Goal: Communication & Community: Answer question/provide support

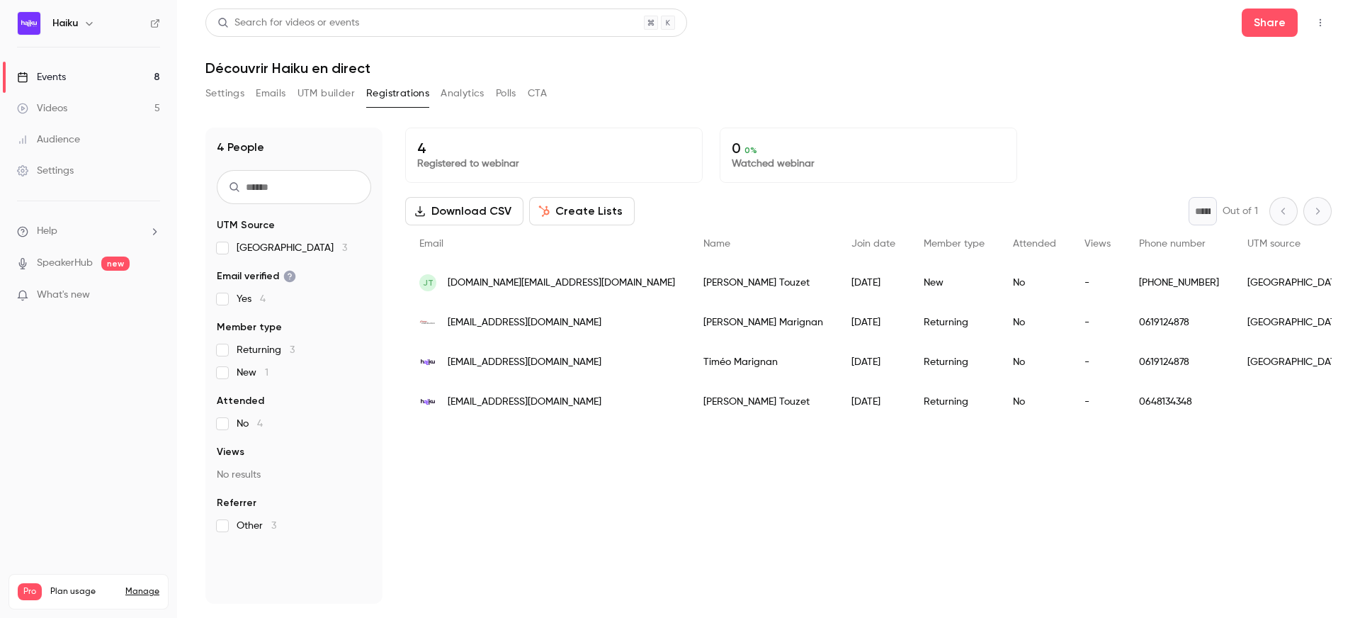
click at [52, 172] on div "Settings" at bounding box center [45, 171] width 57 height 14
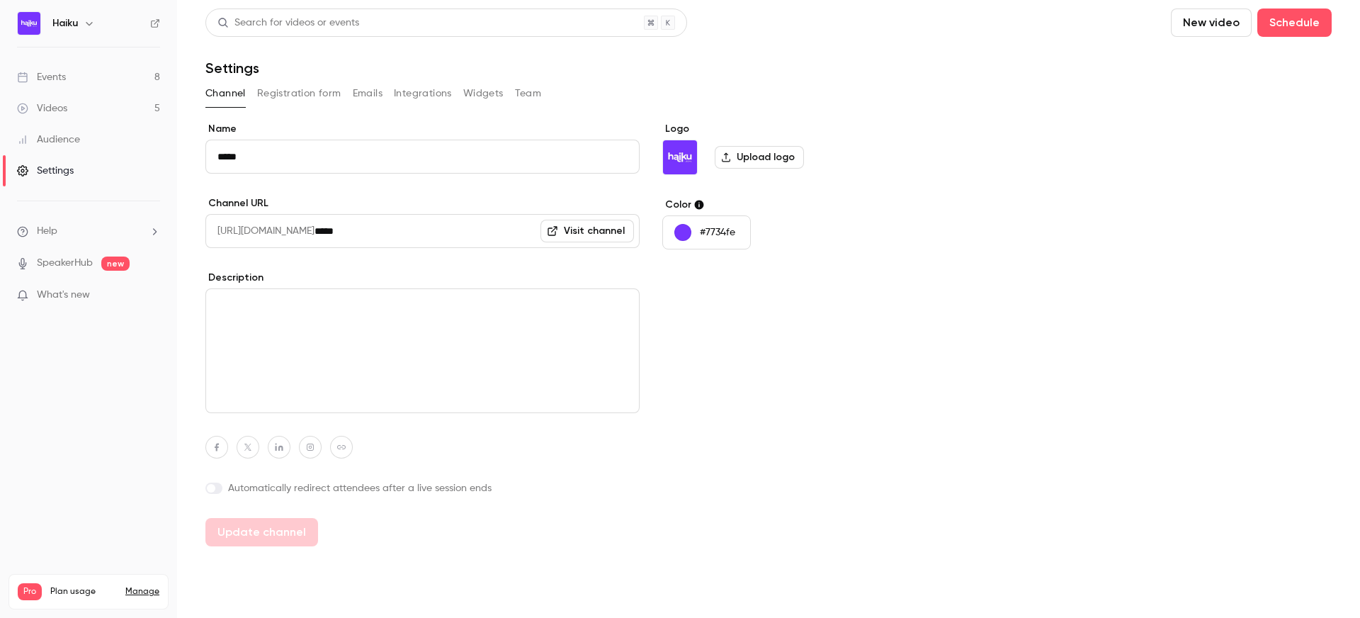
click at [402, 89] on button "Integrations" at bounding box center [423, 93] width 58 height 23
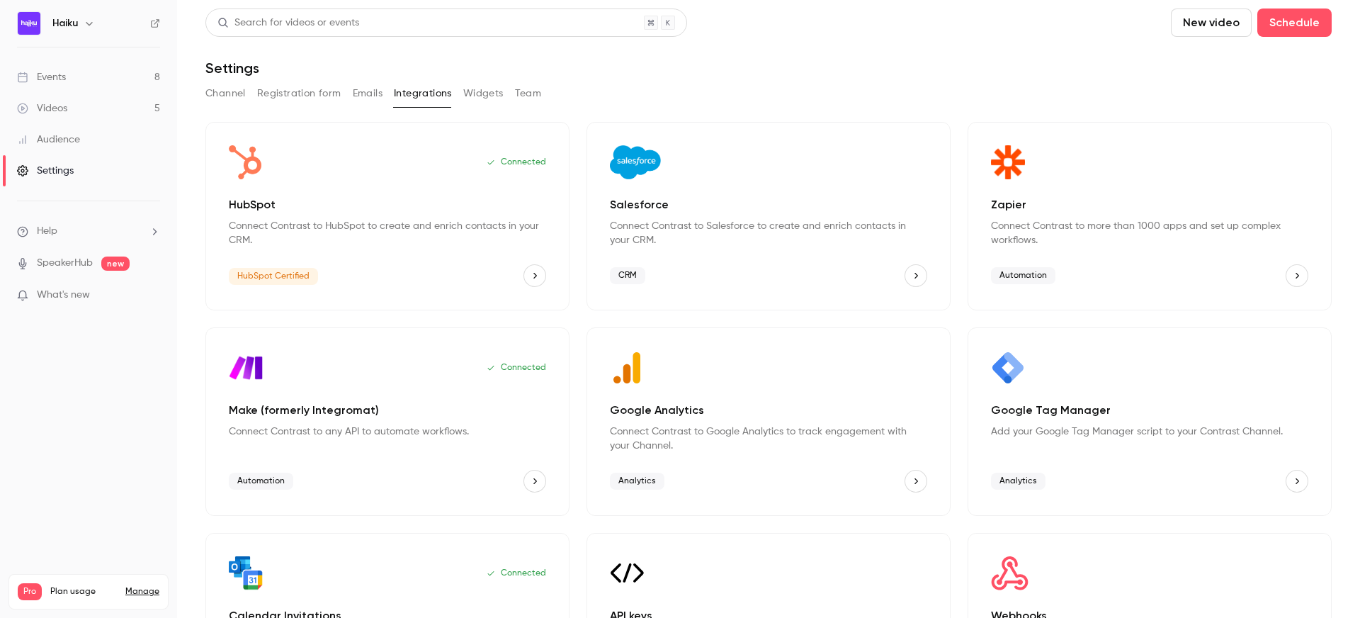
click at [527, 275] on button "HubSpot" at bounding box center [534, 275] width 23 height 23
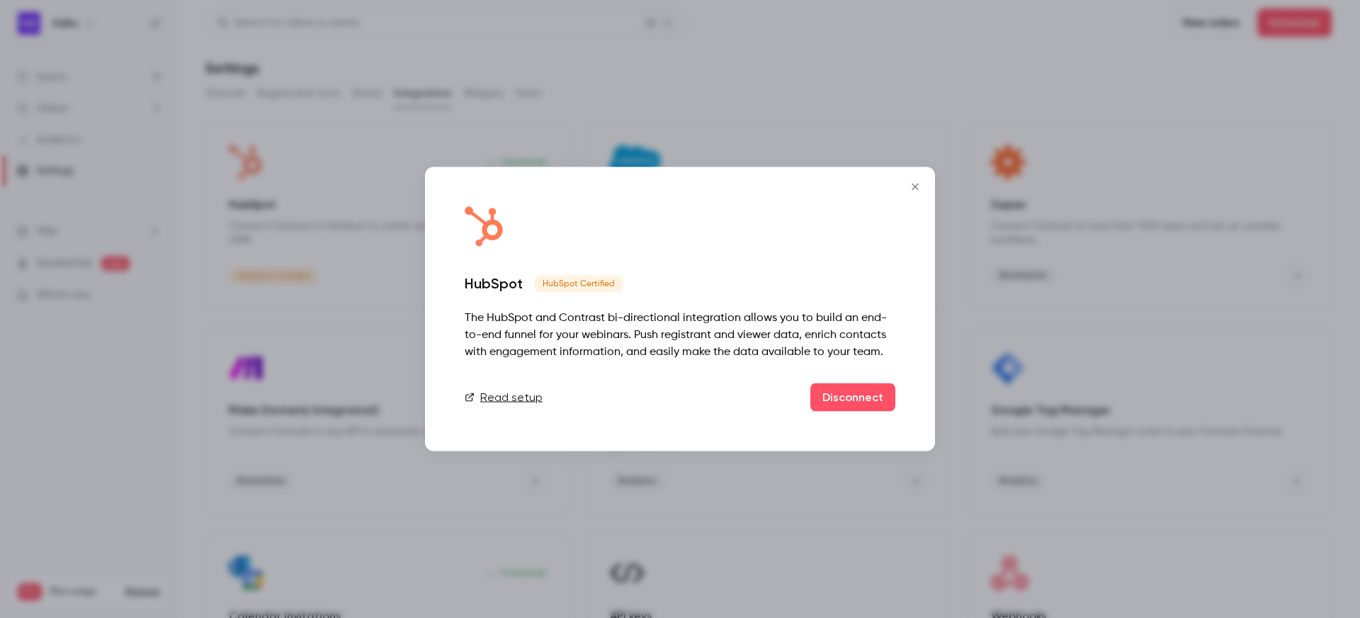
click at [915, 186] on icon "Close" at bounding box center [915, 186] width 17 height 11
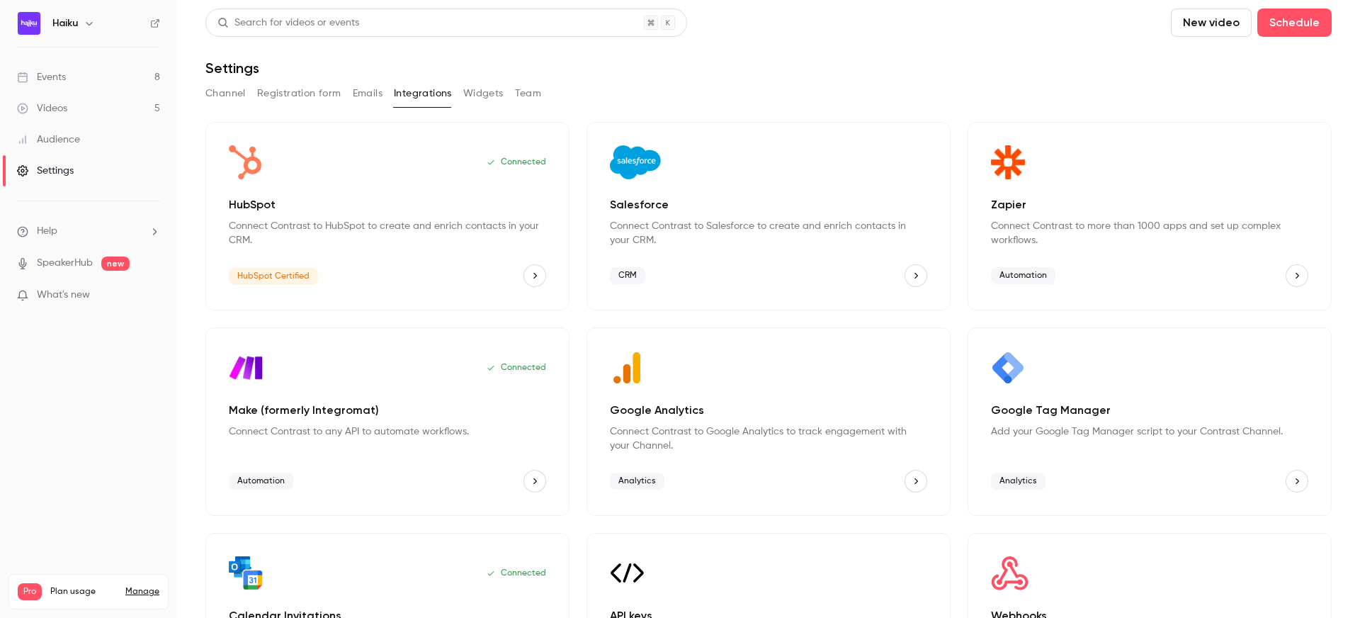
click at [477, 156] on div "Connected" at bounding box center [387, 162] width 317 height 34
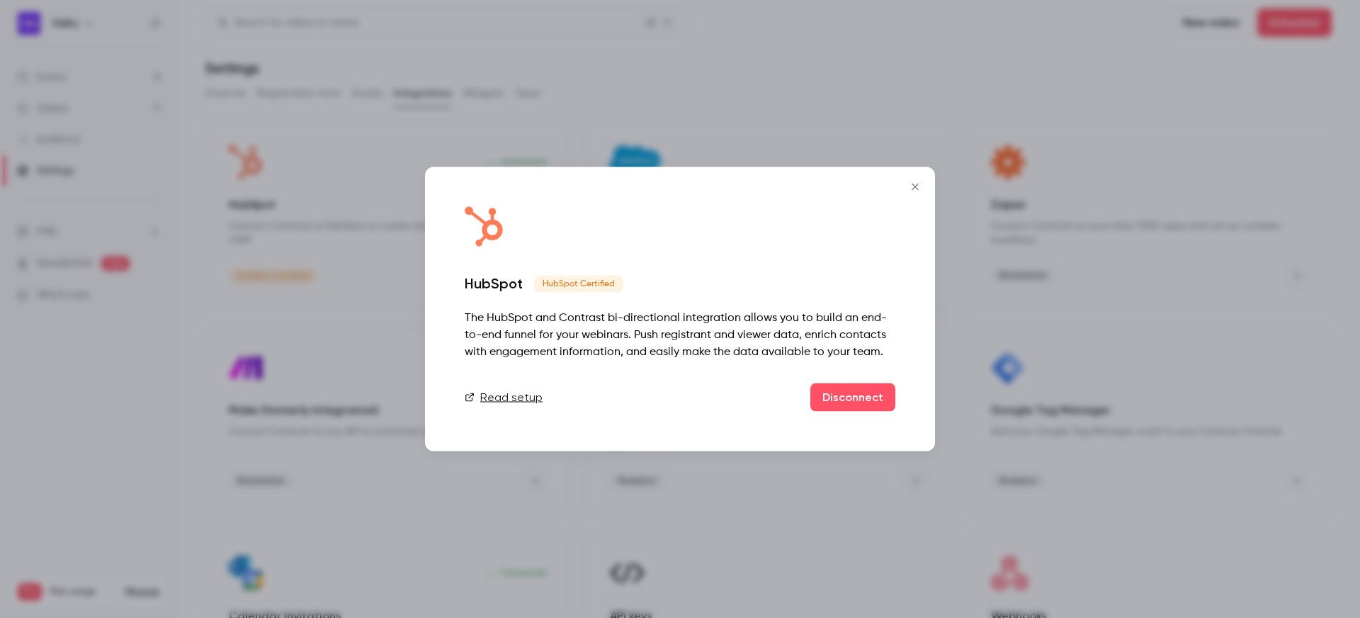
click at [915, 188] on icon "Close" at bounding box center [915, 186] width 17 height 11
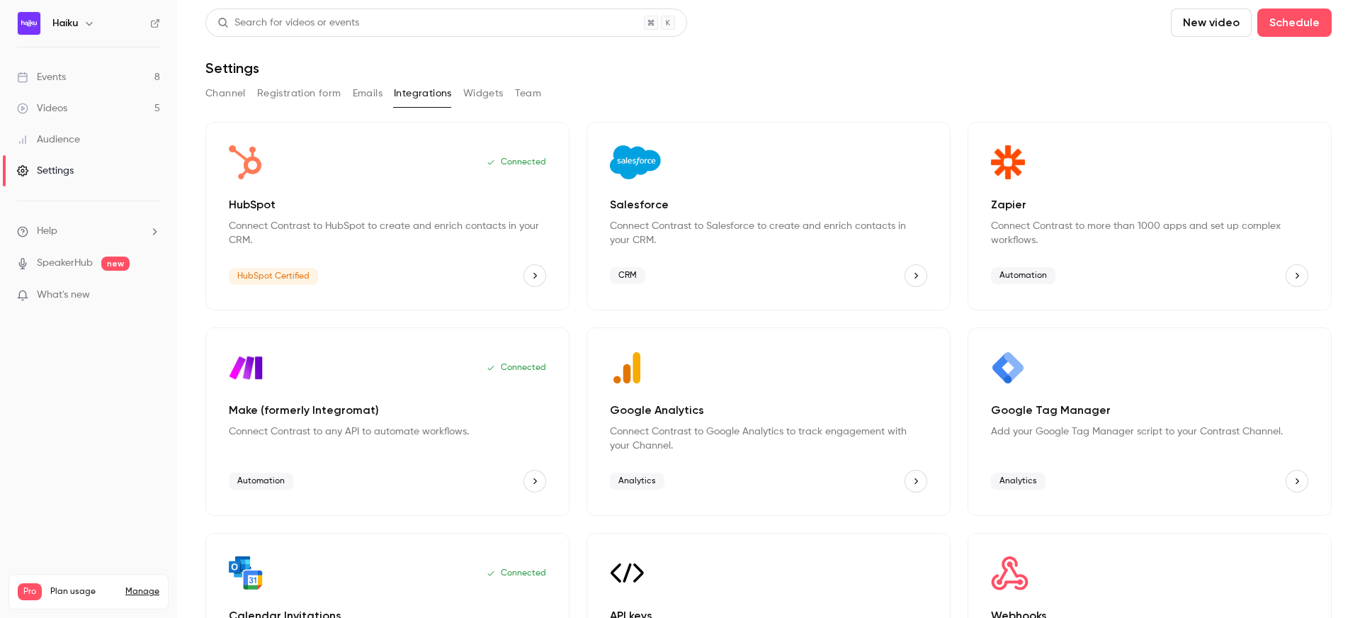
click at [49, 234] on span "Help" at bounding box center [47, 231] width 21 height 15
click at [244, 217] on link "Talk to [GEOGRAPHIC_DATA]" at bounding box center [260, 216] width 155 height 38
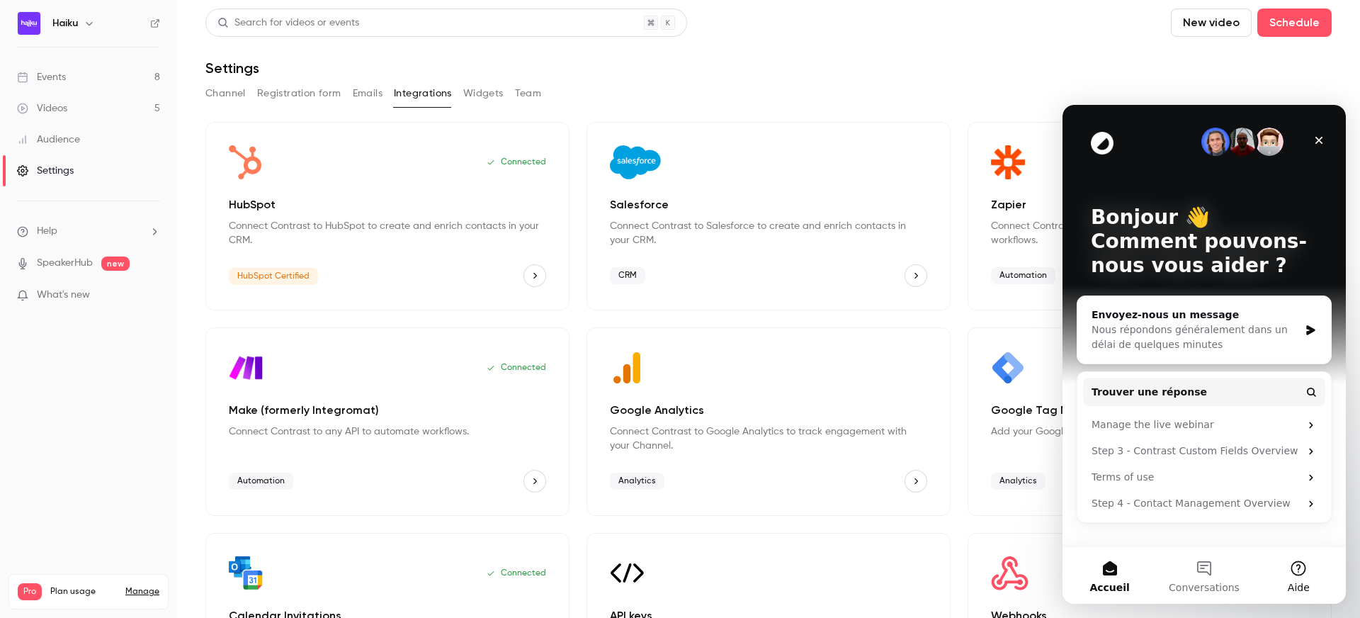
click at [1291, 565] on button "Aide" at bounding box center [1299, 575] width 94 height 57
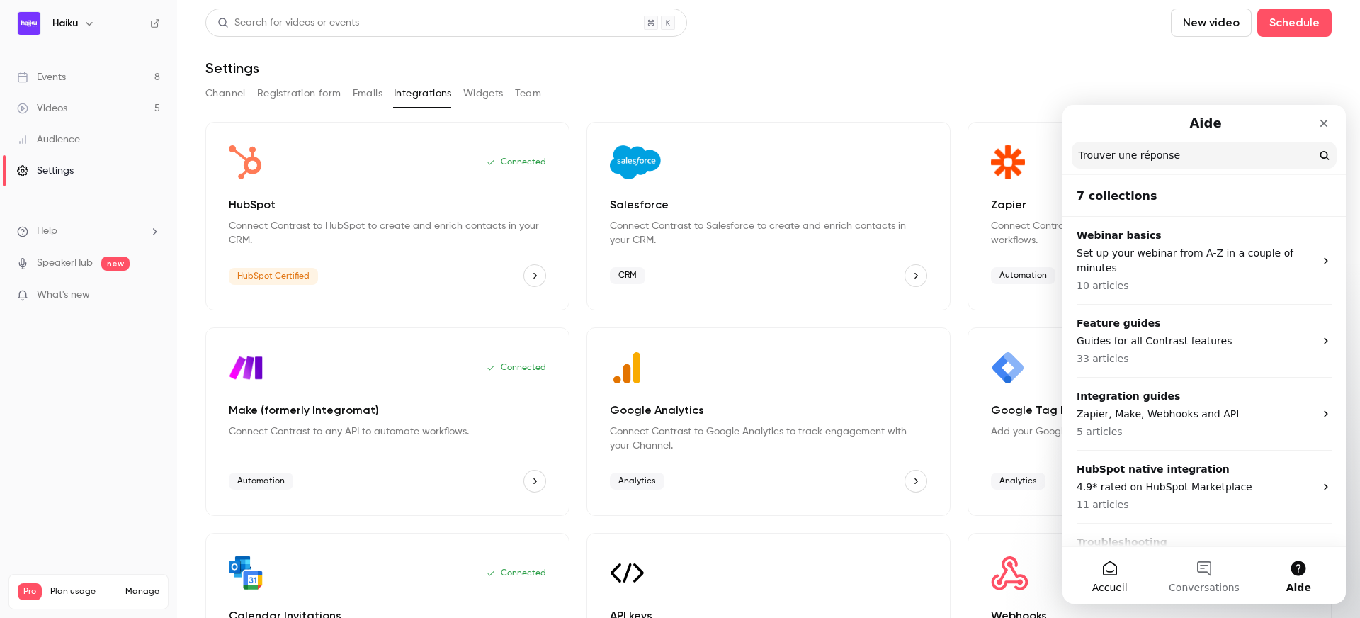
click at [1120, 575] on button "Accueil" at bounding box center [1110, 575] width 94 height 57
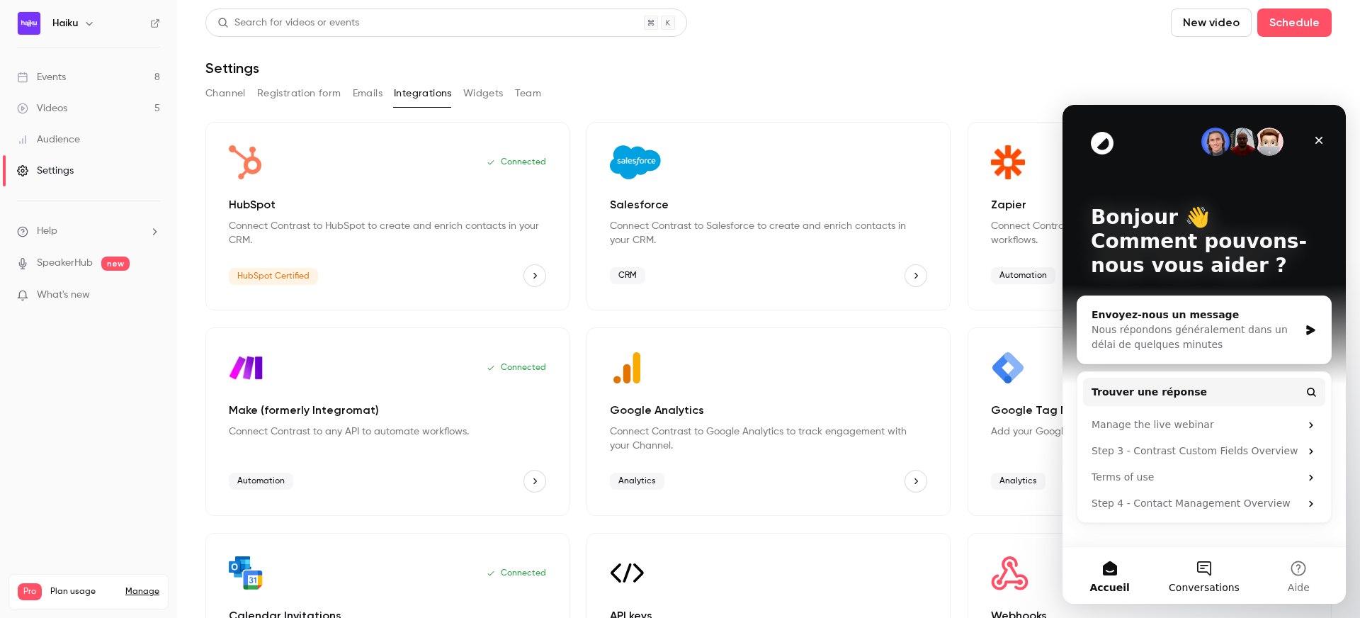
click at [1199, 565] on button "Conversations" at bounding box center [1204, 575] width 94 height 57
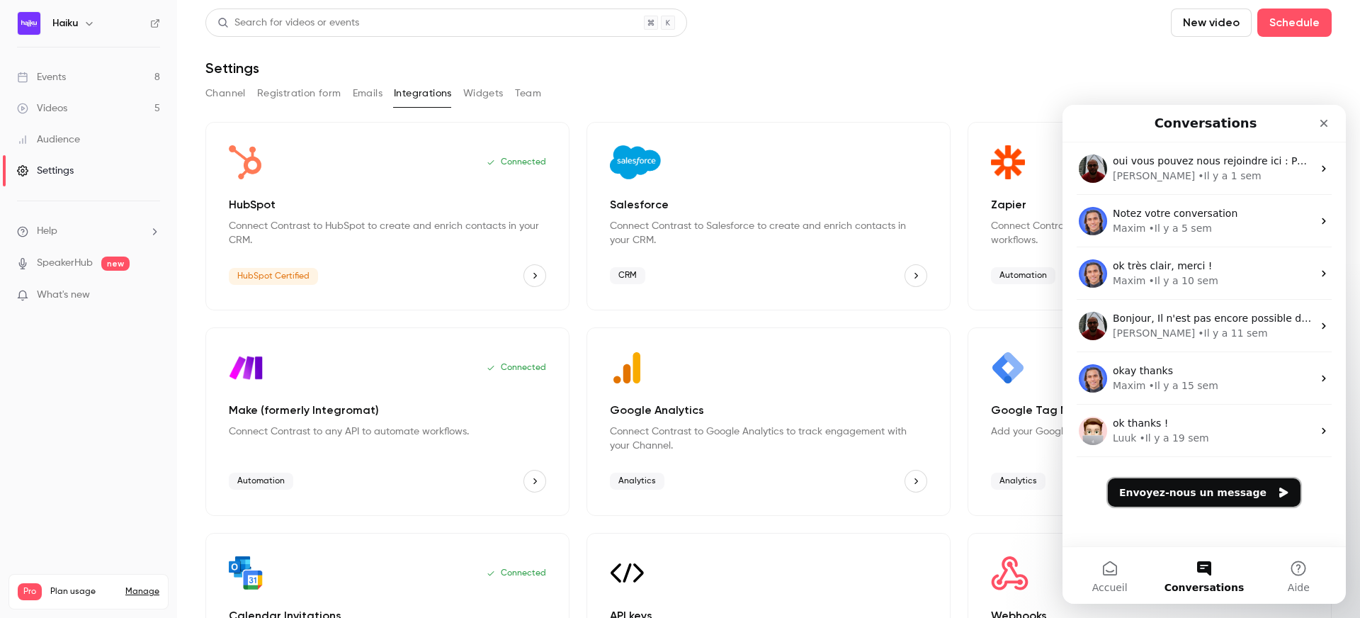
click at [1179, 499] on button "Envoyez-nous un message" at bounding box center [1204, 492] width 193 height 28
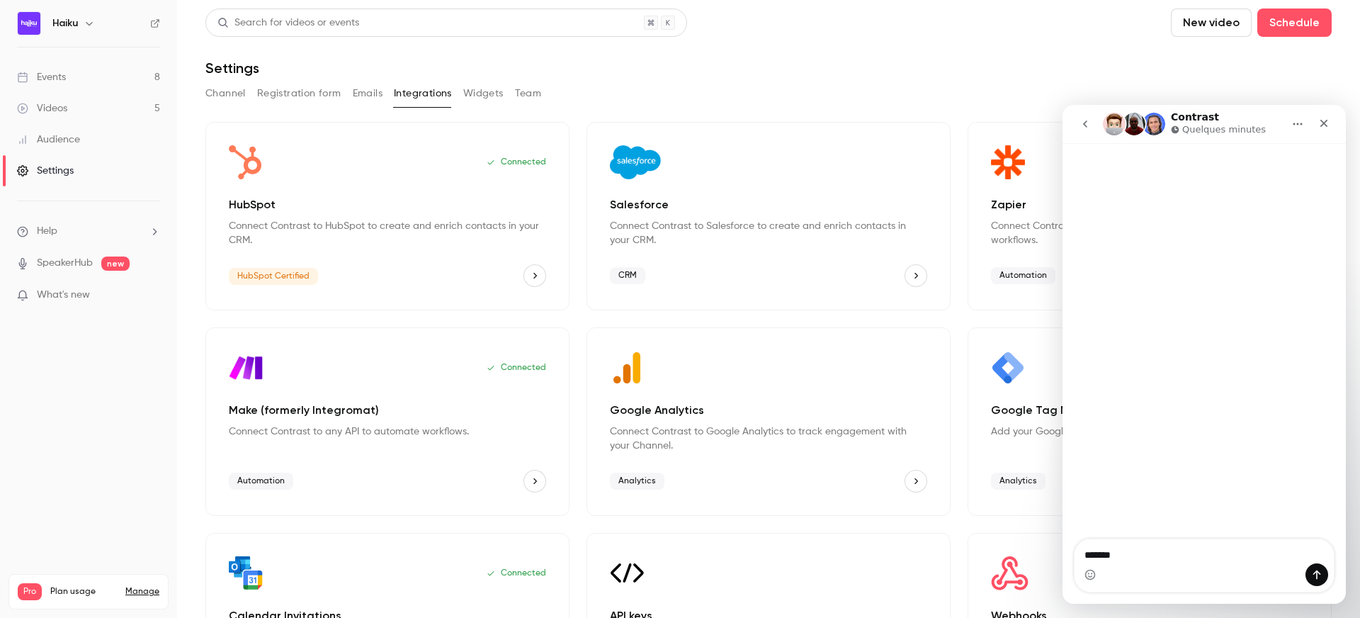
type textarea "*******"
type textarea "****"
type textarea "*"
type textarea "**********"
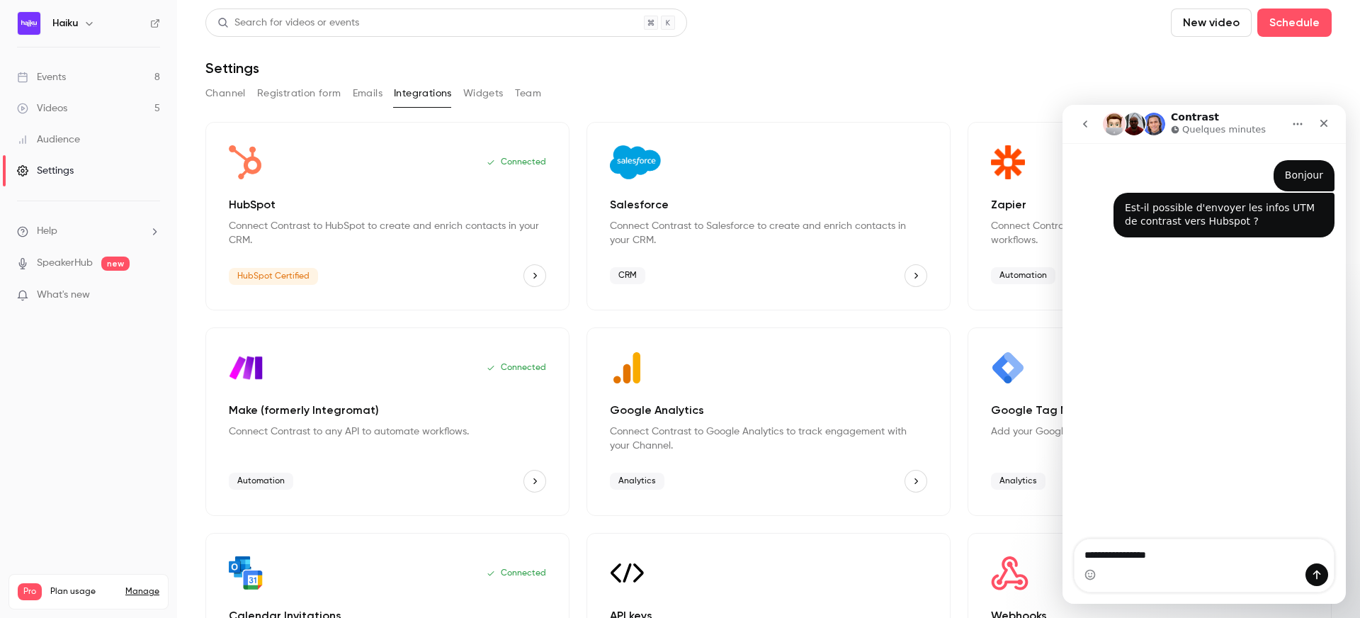
type textarea "**********"
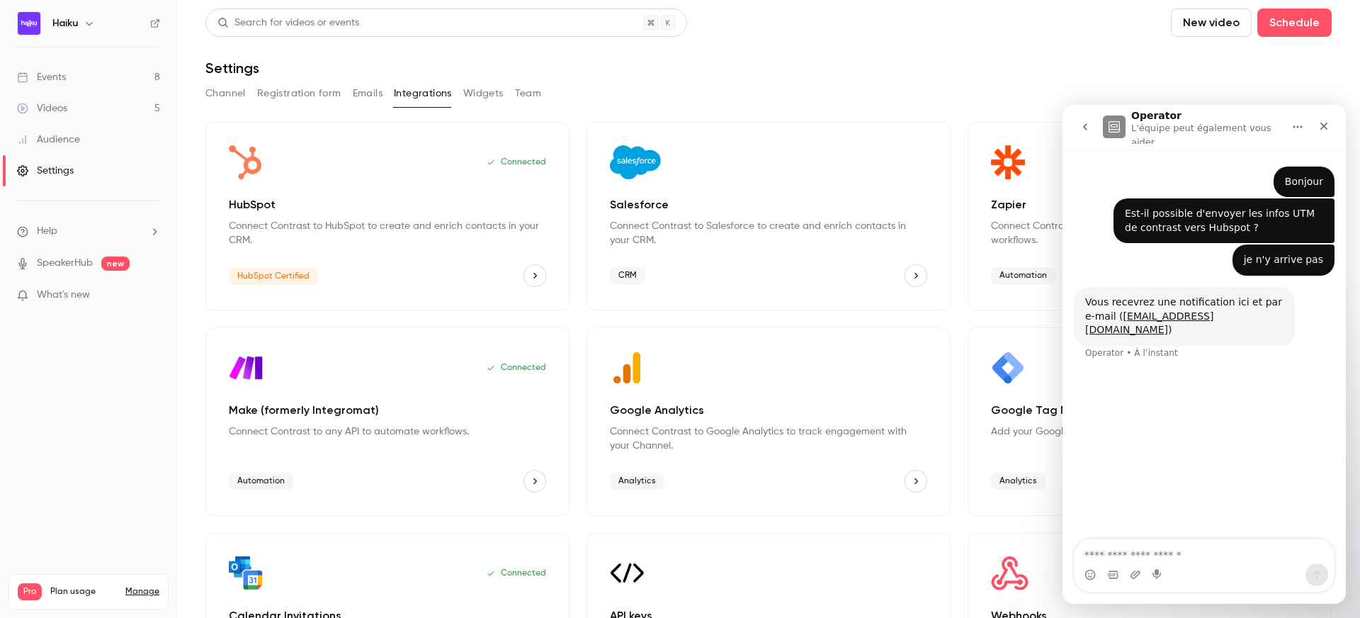
click at [1168, 119] on h1 "Operator" at bounding box center [1156, 116] width 50 height 11
click at [1138, 549] on textarea "Envoyer un message..." at bounding box center [1204, 551] width 259 height 24
click at [536, 100] on button "Team" at bounding box center [528, 93] width 27 height 23
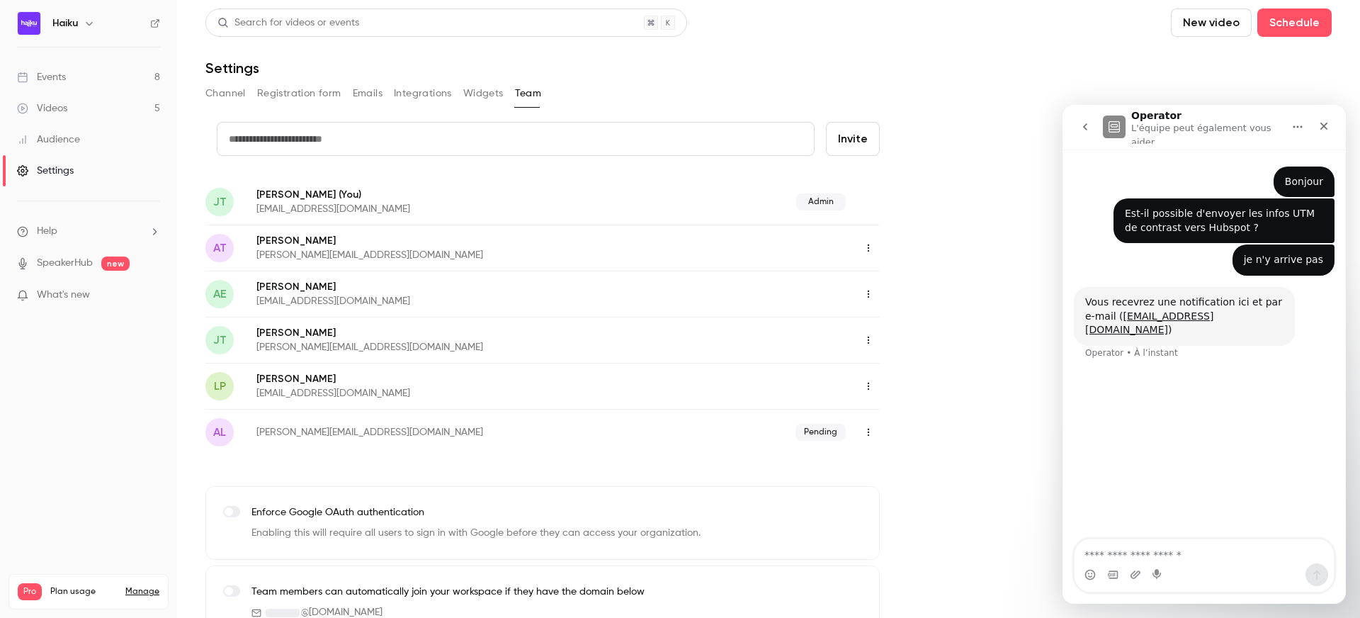
click at [498, 101] on button "Widgets" at bounding box center [483, 93] width 40 height 23
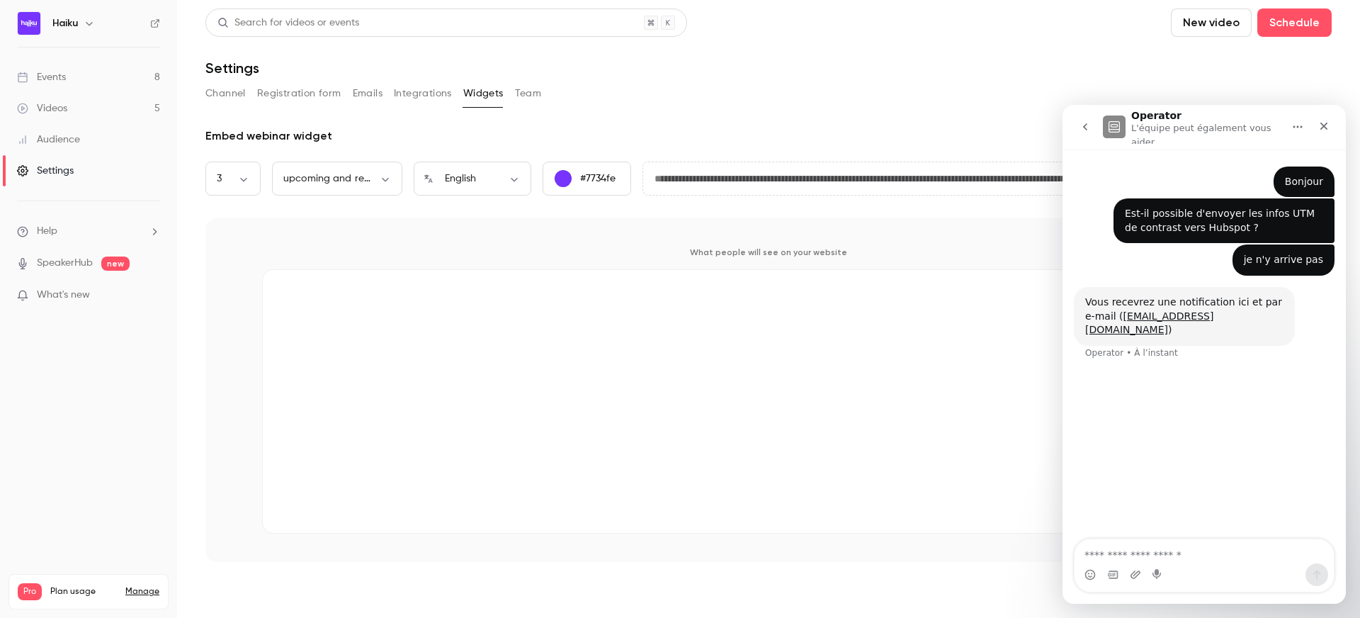
click at [409, 101] on button "Integrations" at bounding box center [423, 93] width 58 height 23
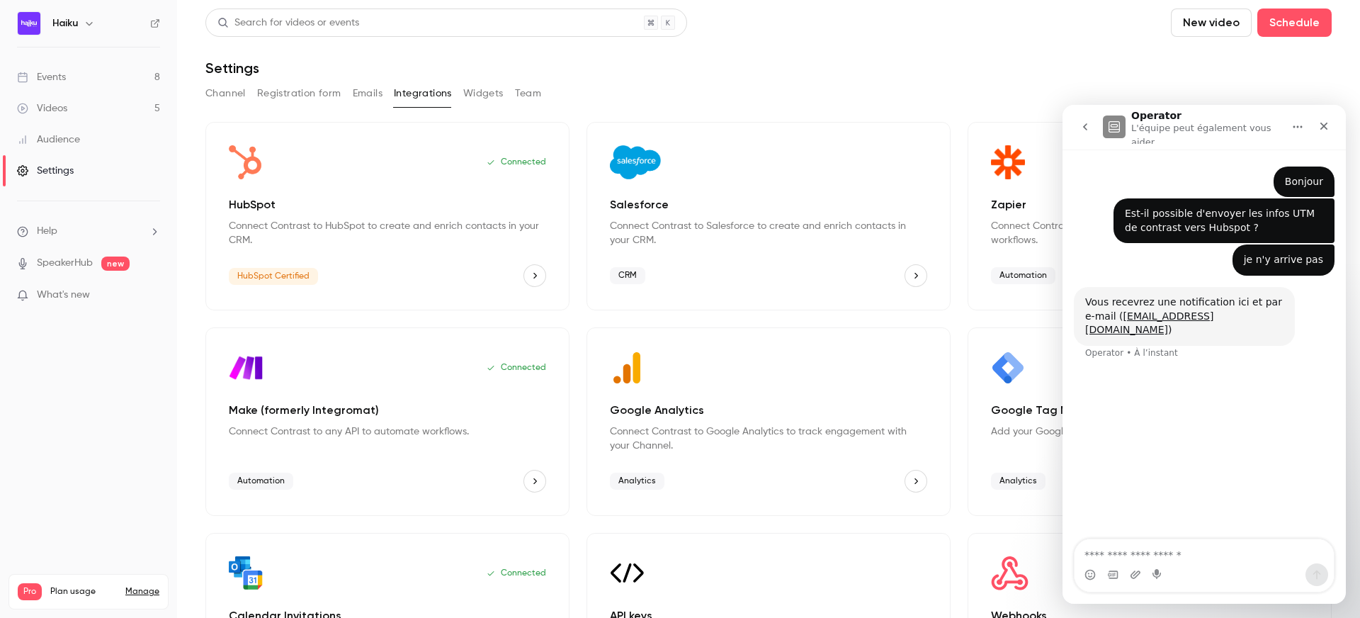
click at [359, 94] on button "Emails" at bounding box center [368, 93] width 30 height 23
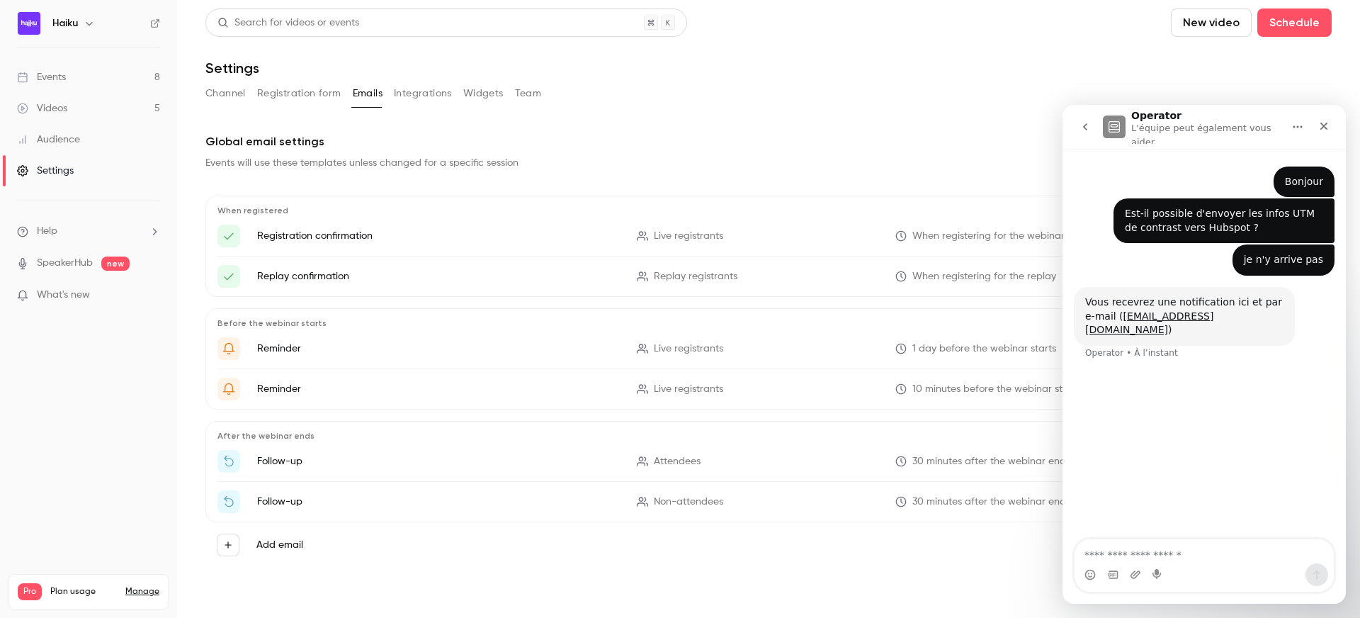
click at [304, 92] on button "Registration form" at bounding box center [299, 93] width 84 height 23
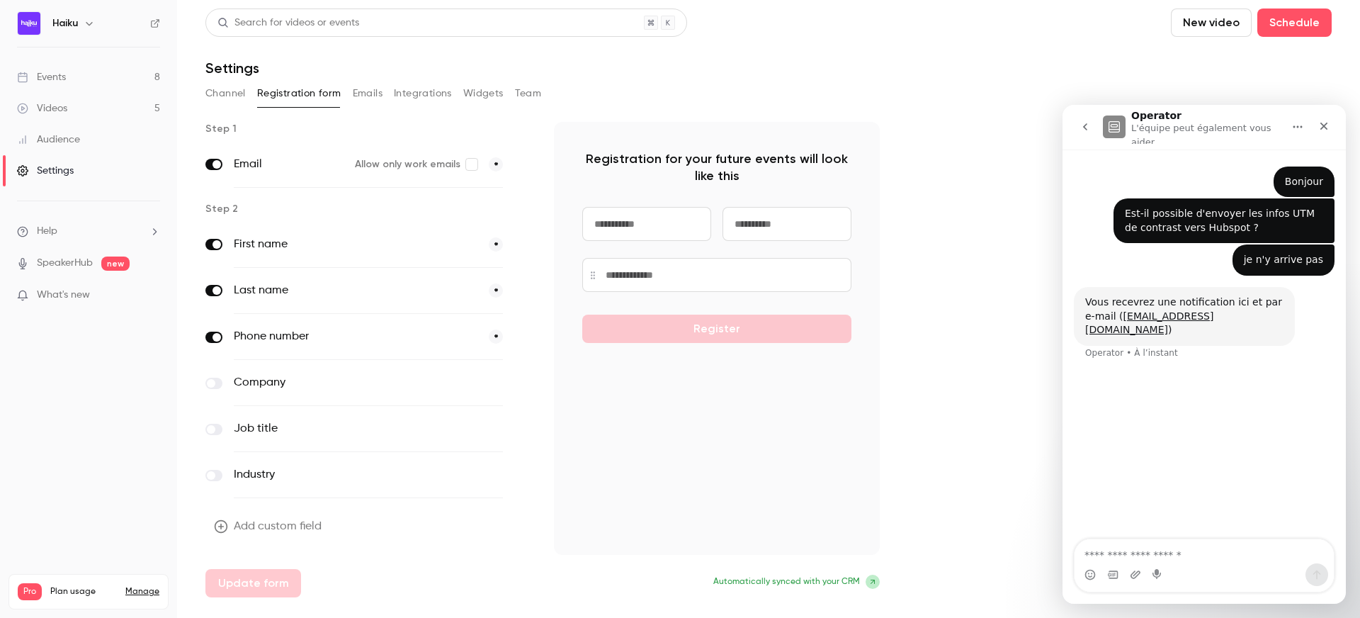
click at [873, 579] on icon at bounding box center [872, 581] width 9 height 9
click at [224, 530] on icon "button" at bounding box center [221, 526] width 14 height 14
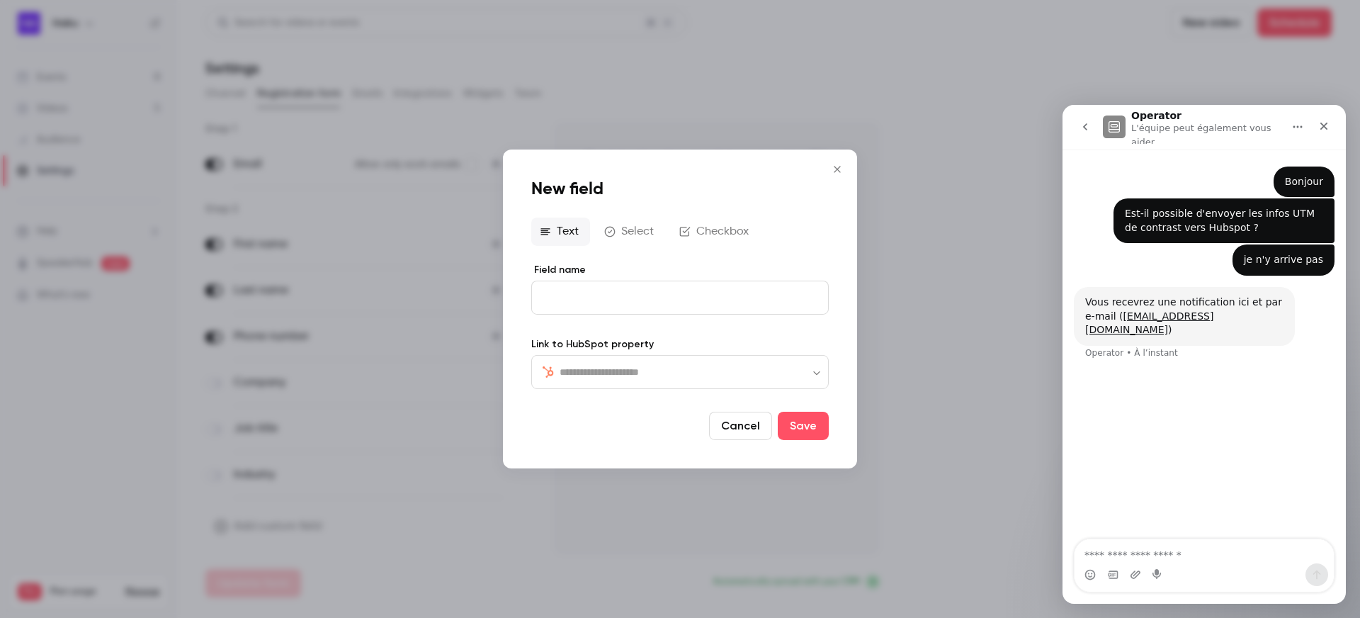
click at [701, 228] on button "Checkbox" at bounding box center [715, 231] width 89 height 28
click at [585, 298] on p "editor" at bounding box center [679, 298] width 273 height 15
click at [572, 220] on button "Text" at bounding box center [560, 230] width 59 height 28
click at [730, 426] on button "Cancel" at bounding box center [740, 426] width 63 height 28
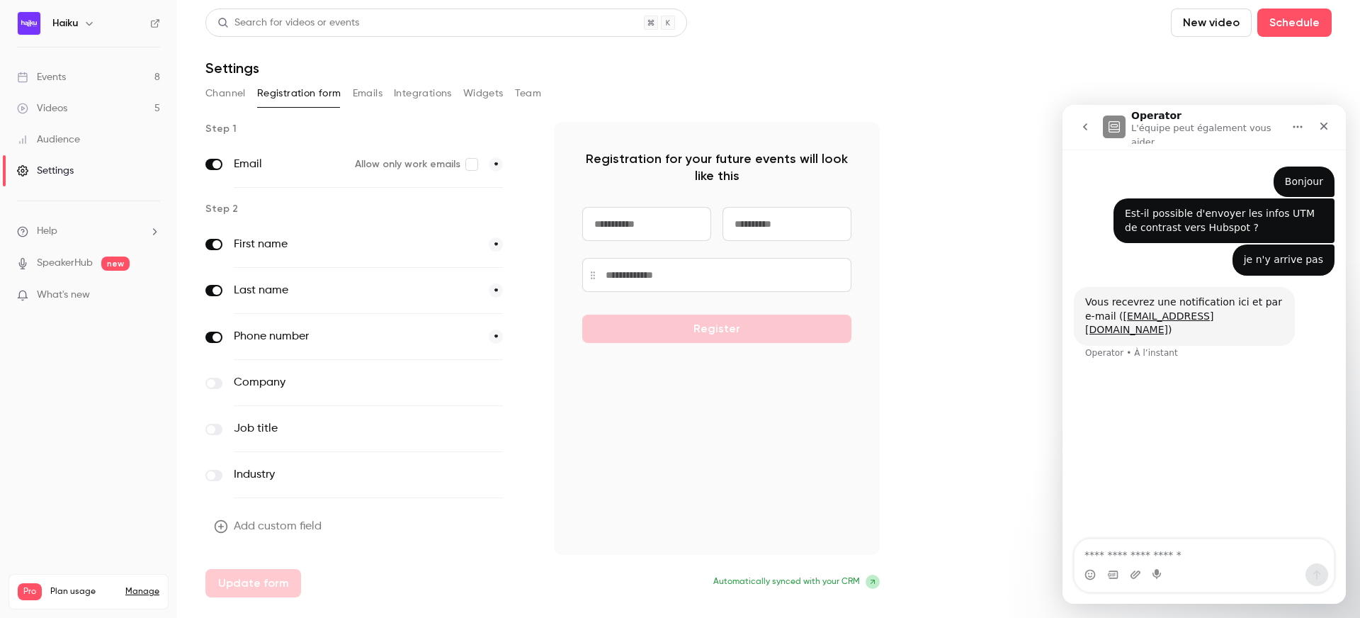
click at [1151, 389] on div "Bonjour • Il y a 1 min Est-il possible d'envoyer les infos UTM de contrast vers…" at bounding box center [1204, 344] width 283 height 391
click at [1146, 136] on p "L'équipe peut également vous aider" at bounding box center [1205, 132] width 149 height 22
click at [1088, 120] on button "go back" at bounding box center [1085, 126] width 27 height 27
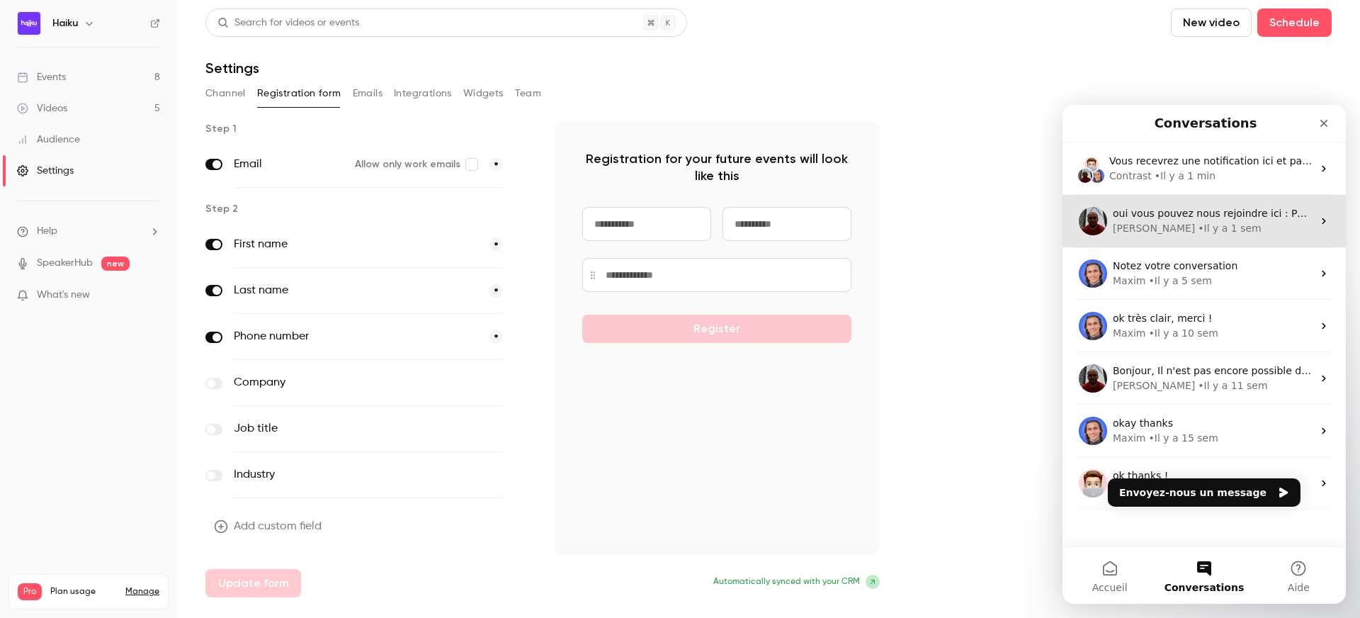
click at [1217, 220] on div "oui vous pouvez nous rejoindre ici : Pour participer à la visioconférence, cliq…" at bounding box center [1213, 213] width 200 height 15
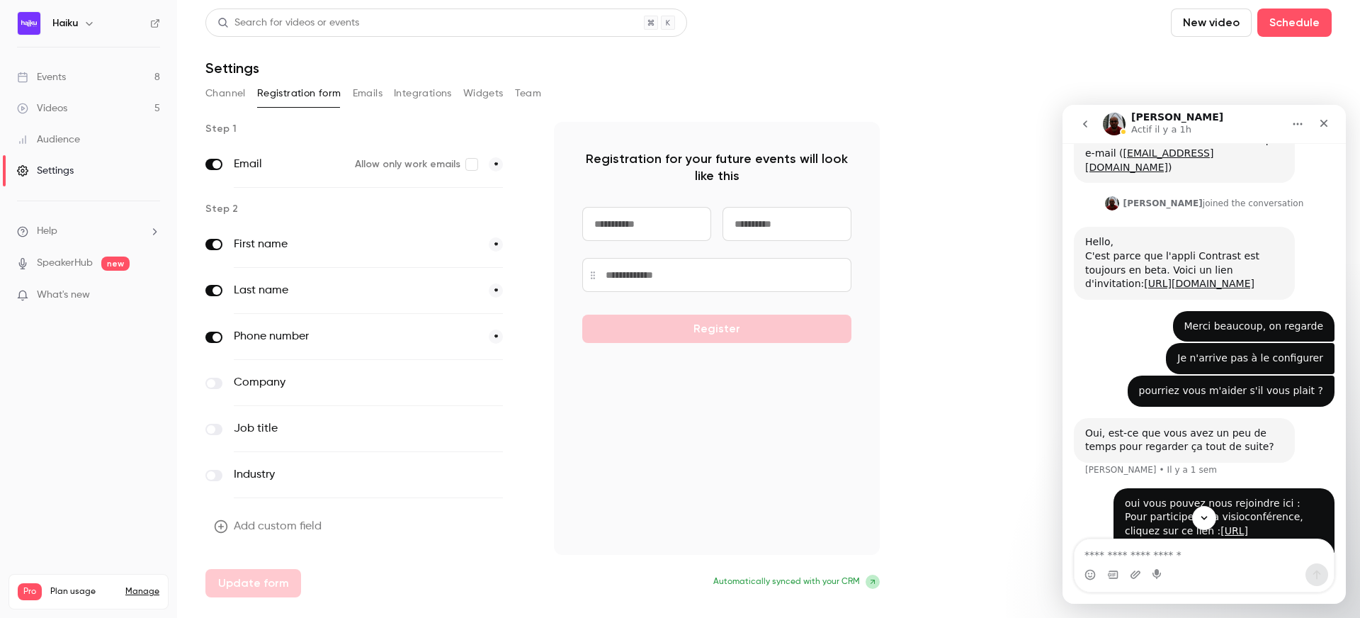
scroll to position [318, 0]
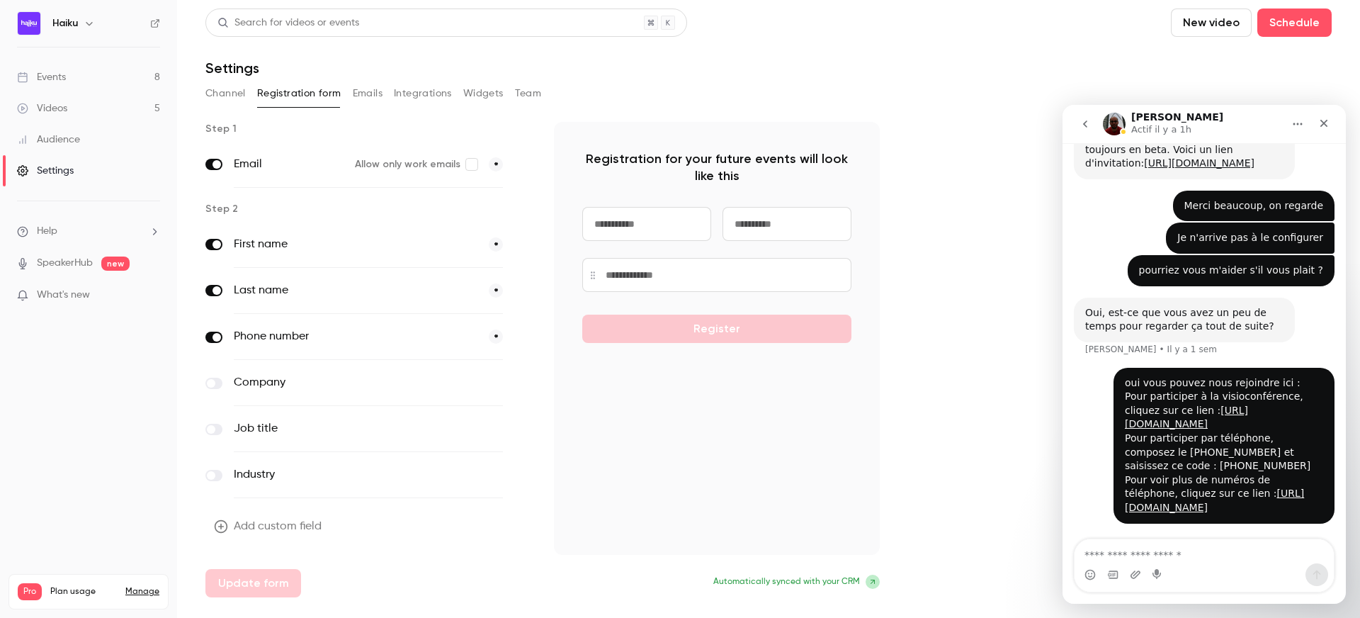
click at [1082, 123] on icon "go back" at bounding box center [1085, 123] width 11 height 11
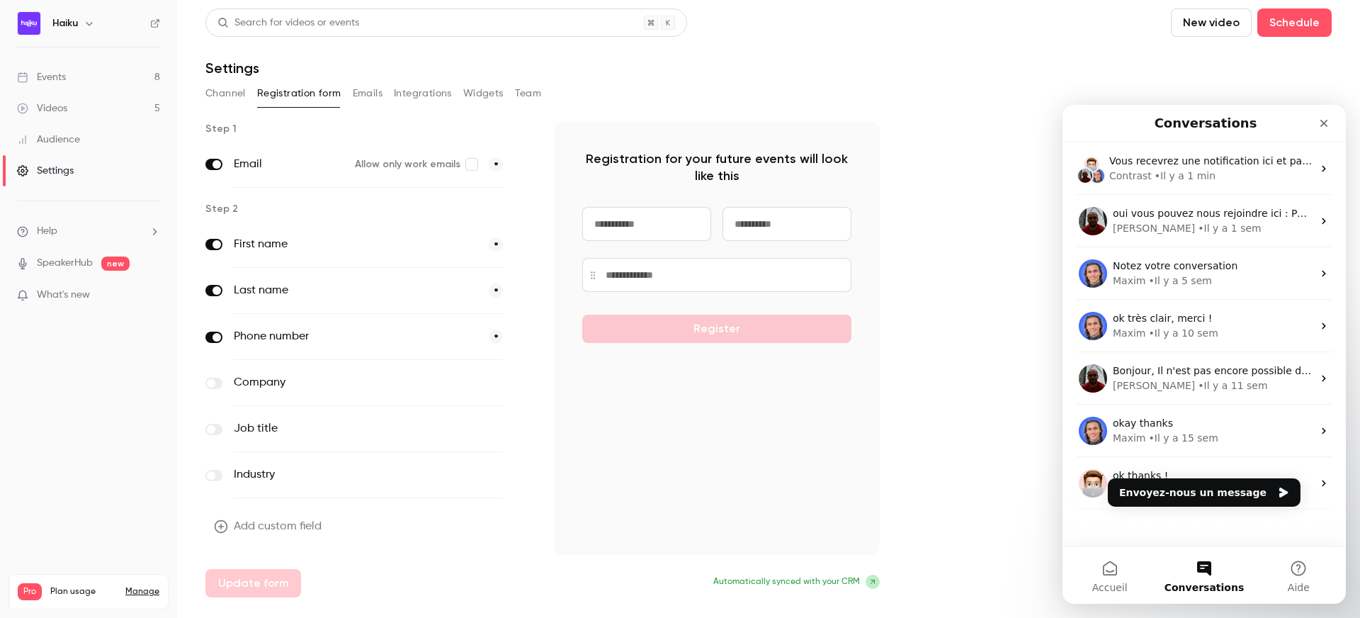
scroll to position [0, 0]
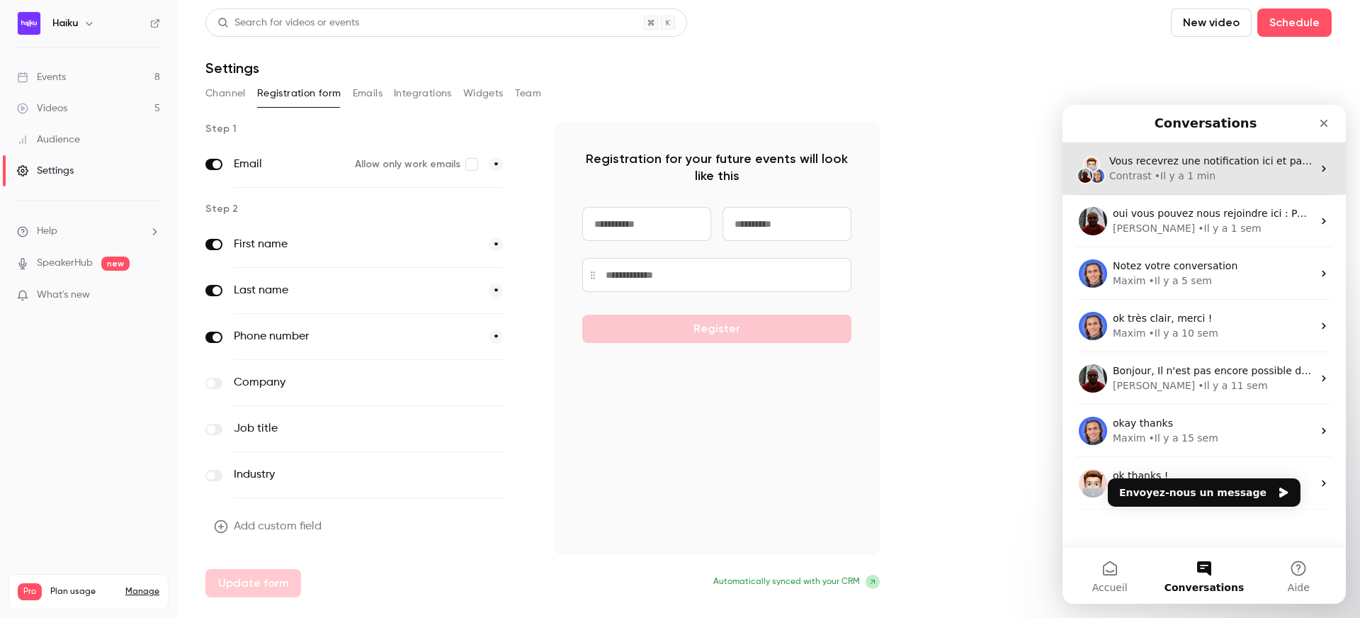
click at [1176, 185] on div "Vous recevrez une notification ici et par e-mail ([EMAIL_ADDRESS][DOMAIN_NAME])…" at bounding box center [1204, 168] width 283 height 52
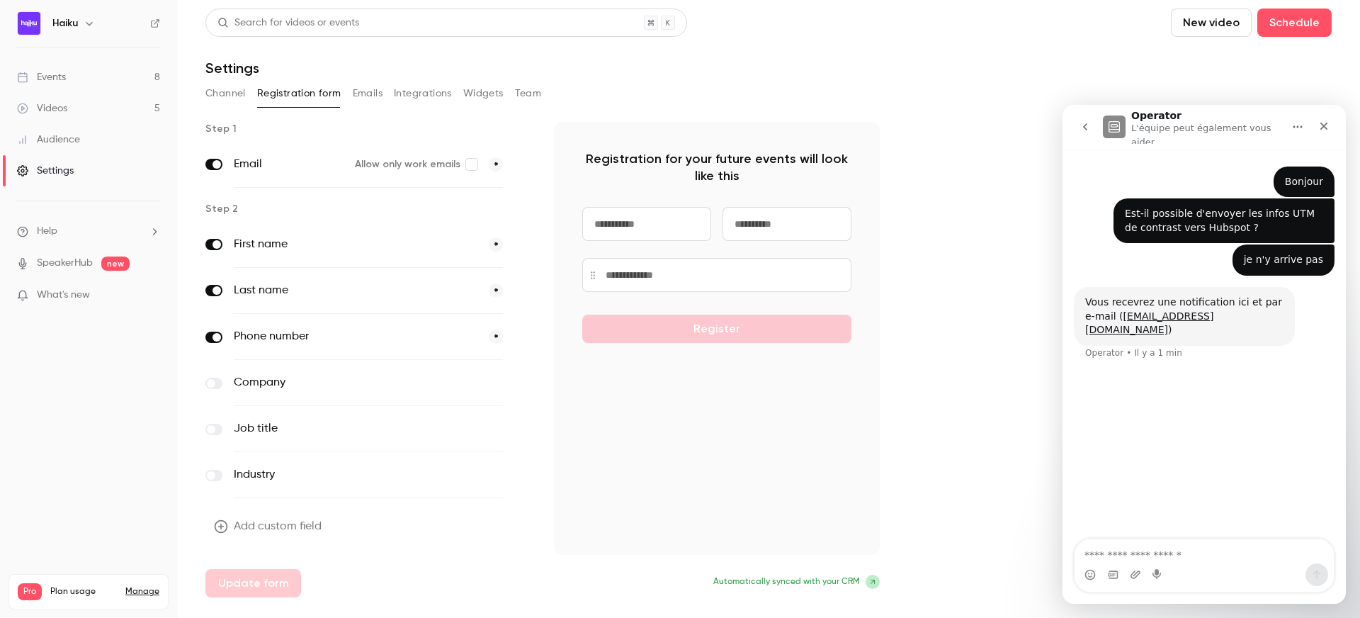
click at [622, 400] on div "Registration for your future events will look like this Register" at bounding box center [717, 338] width 326 height 433
click at [93, 72] on link "Events 8" at bounding box center [88, 77] width 177 height 31
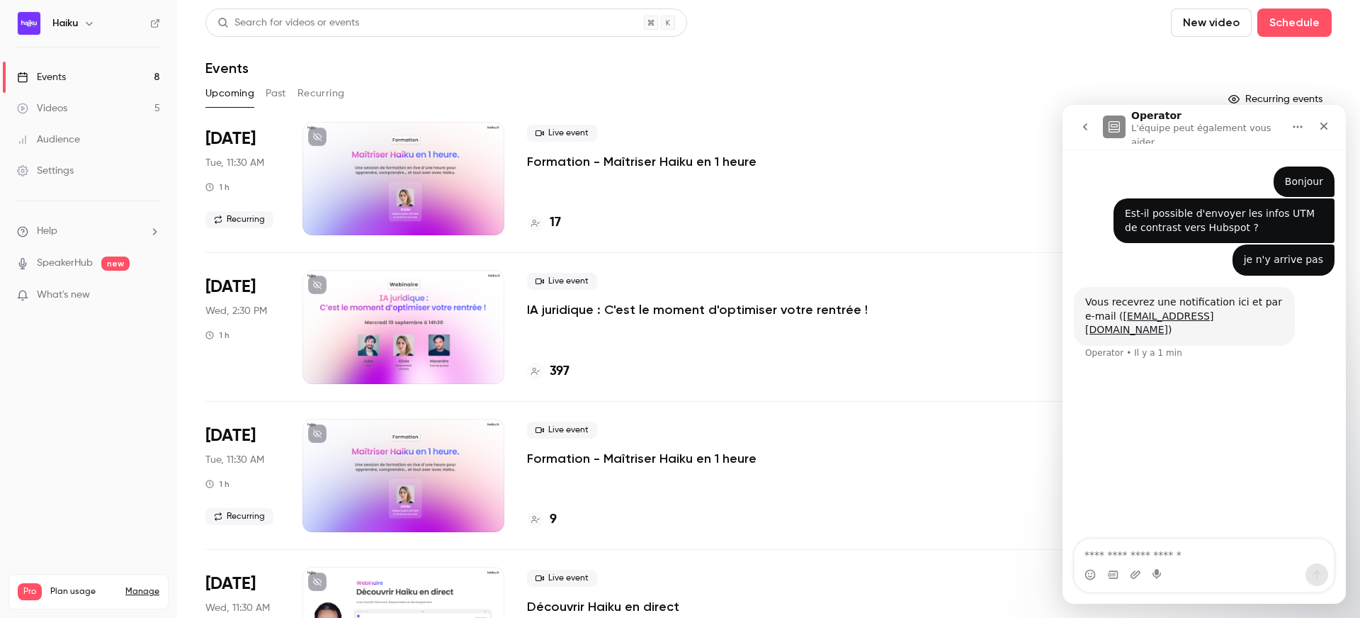
click at [454, 322] on div at bounding box center [403, 326] width 202 height 113
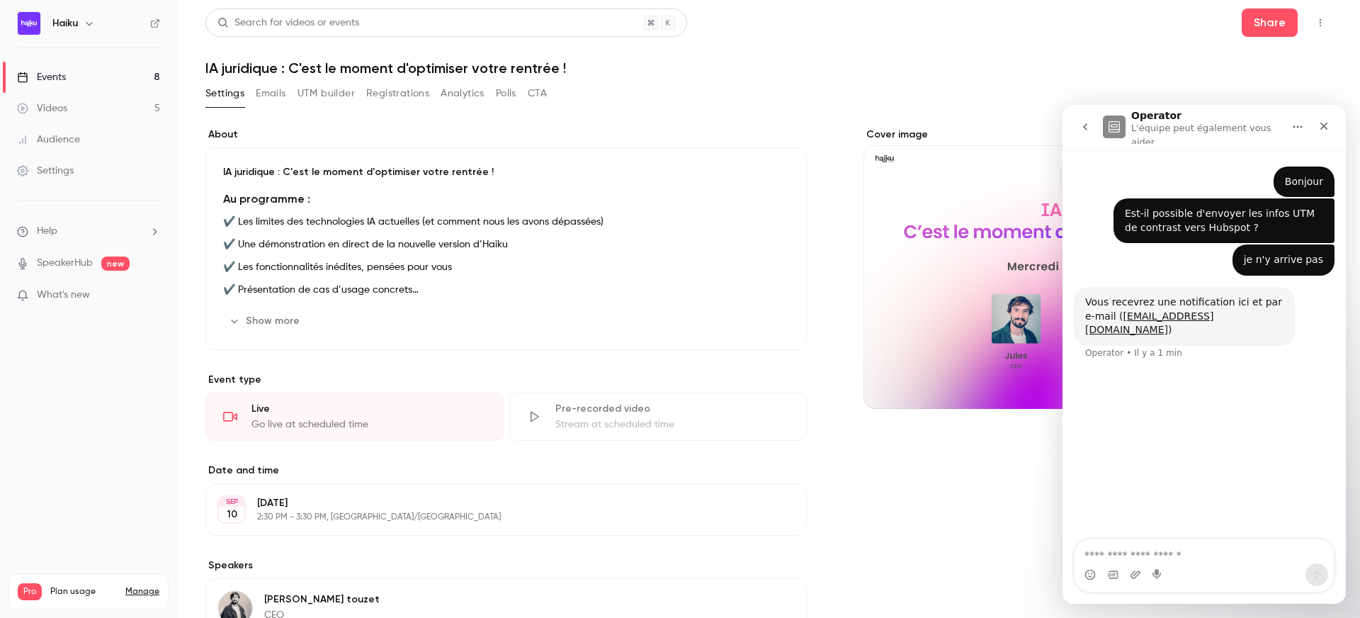
click at [332, 95] on button "UTM builder" at bounding box center [326, 93] width 57 height 23
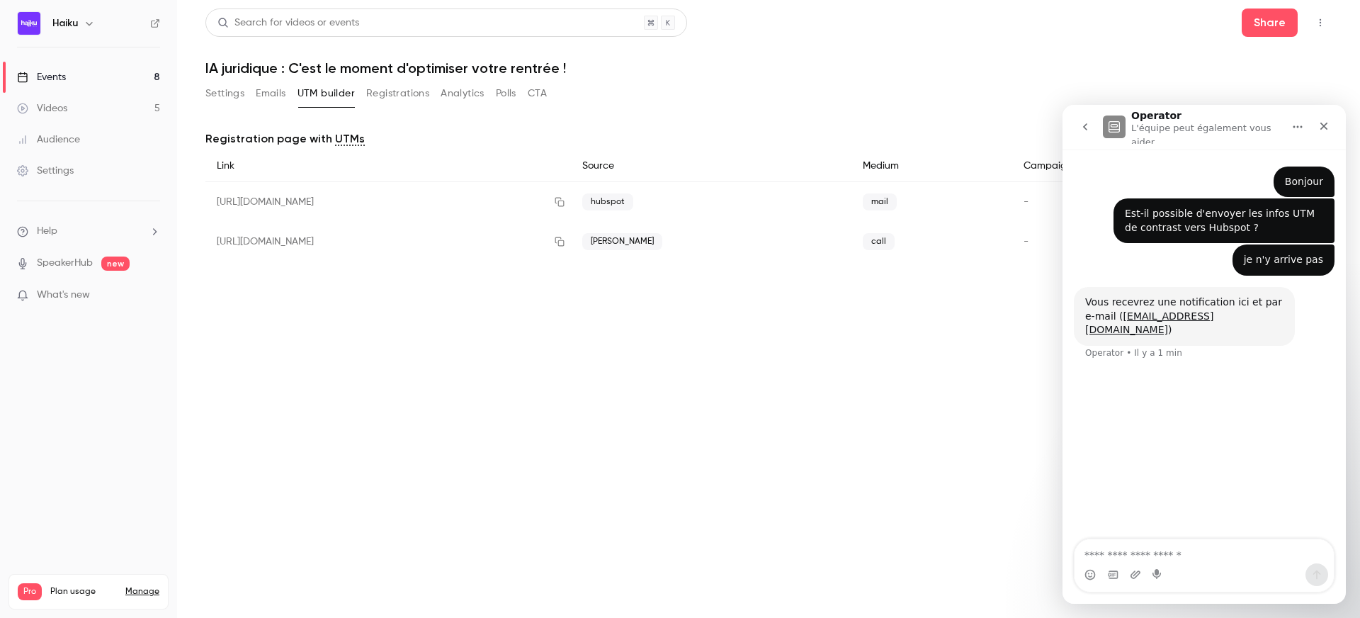
click at [397, 96] on button "Registrations" at bounding box center [397, 93] width 63 height 23
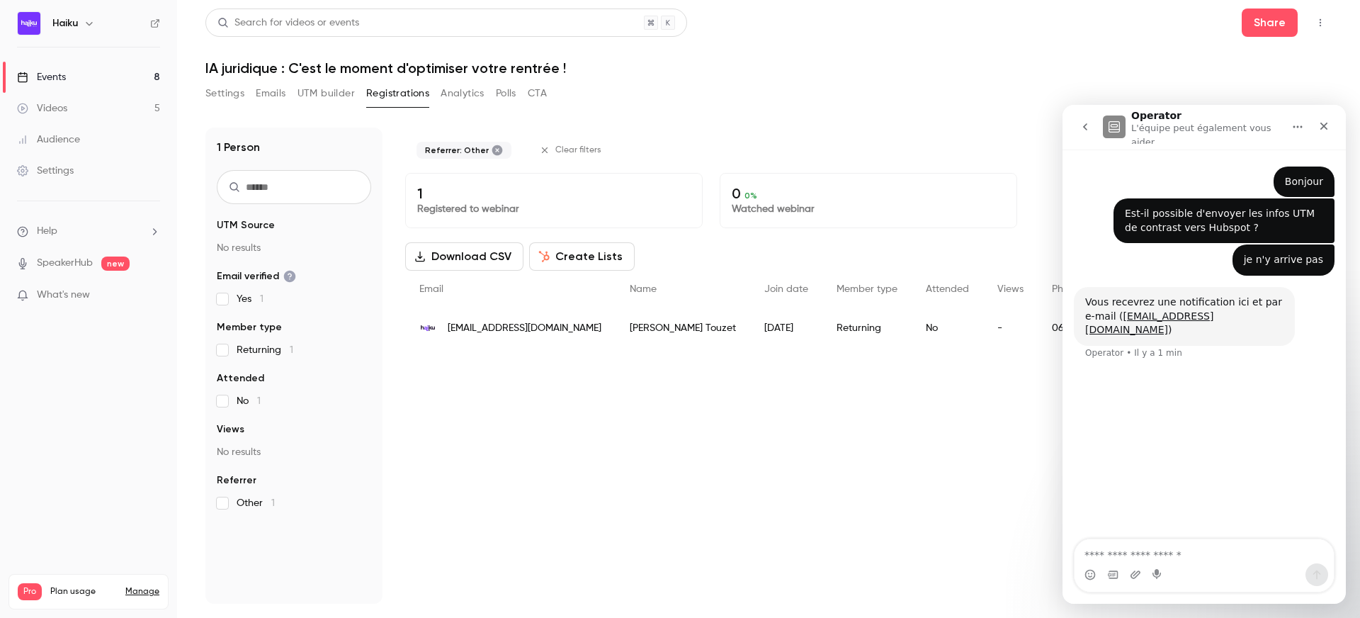
click at [223, 551] on div "1 Person UTM Source No results Email verified Yes 1 Member type Returning 1 Att…" at bounding box center [293, 366] width 177 height 476
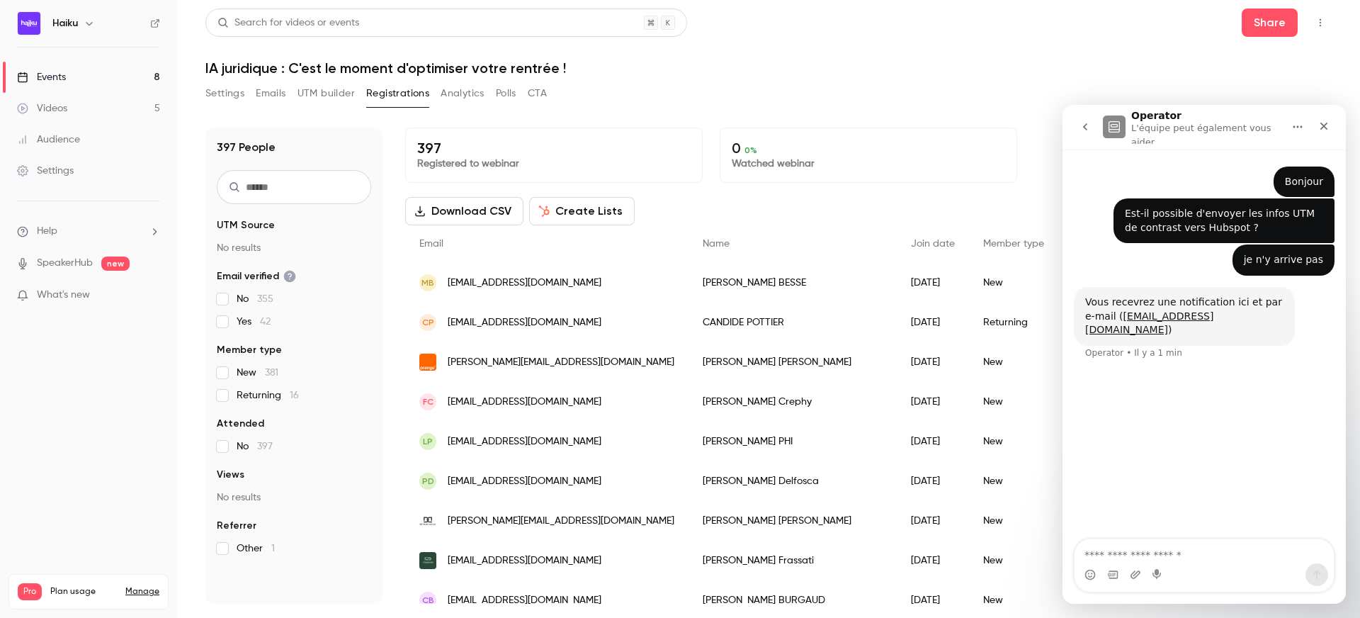
click at [70, 70] on link "Events 8" at bounding box center [88, 77] width 177 height 31
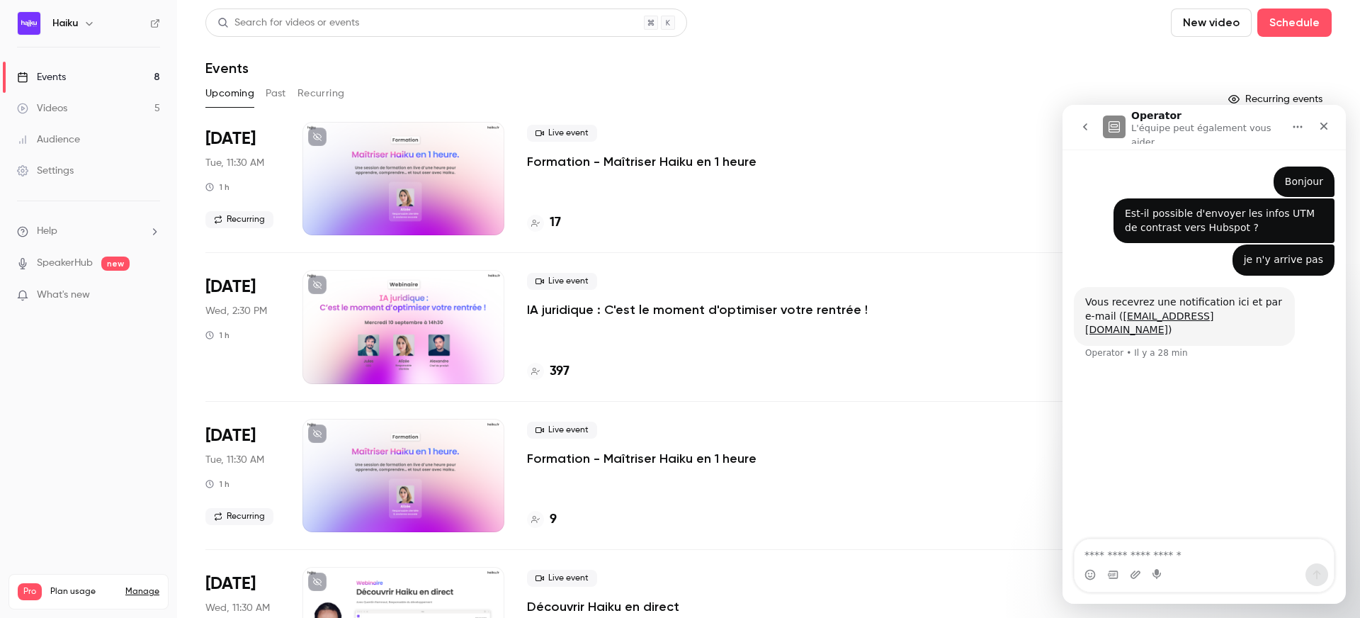
click at [794, 145] on div "Live event Formation - Maîtriser Haiku en 1 heure" at bounding box center [825, 147] width 596 height 45
click at [1097, 557] on textarea "Envoyer un message..." at bounding box center [1204, 551] width 259 height 24
